Goal: Information Seeking & Learning: Learn about a topic

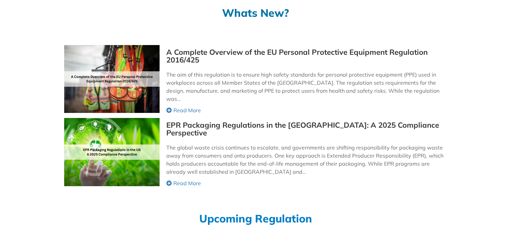
scroll to position [116, 0]
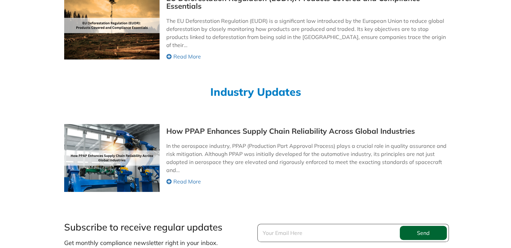
scroll to position [472, 0]
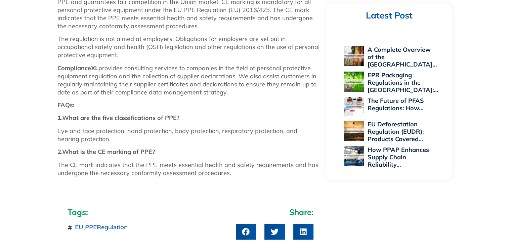
scroll to position [454, 0]
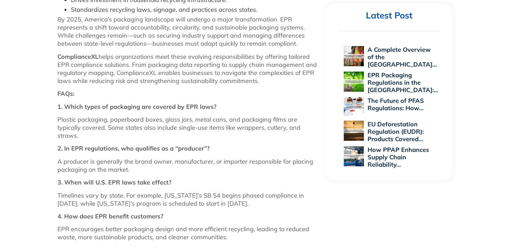
scroll to position [835, 0]
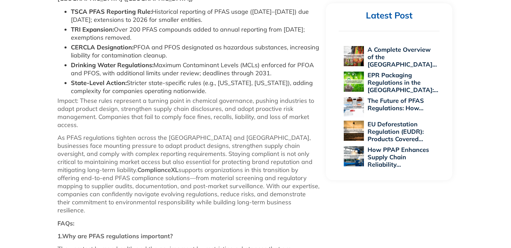
scroll to position [664, 0]
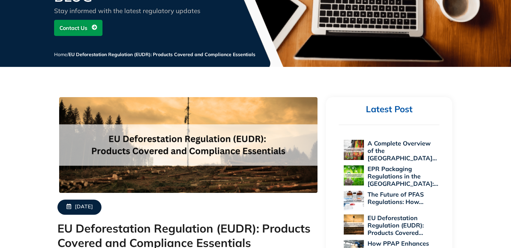
scroll to position [94, 0]
